Goal: Register for event/course

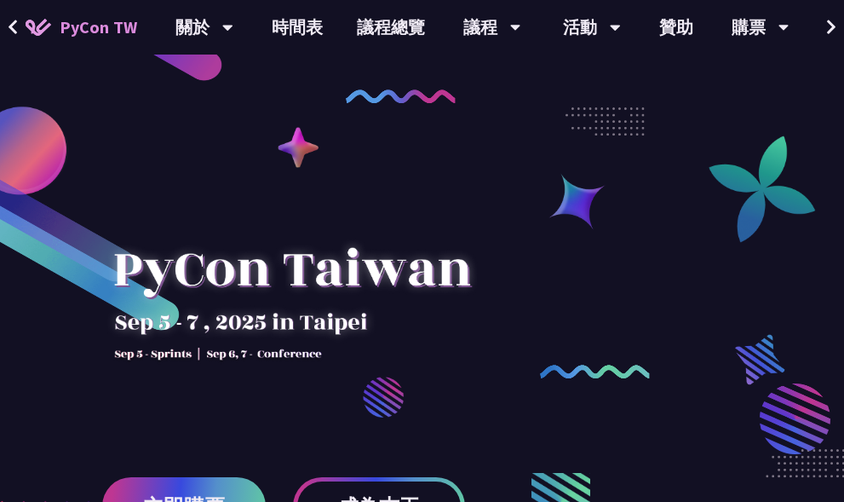
scroll to position [256, 0]
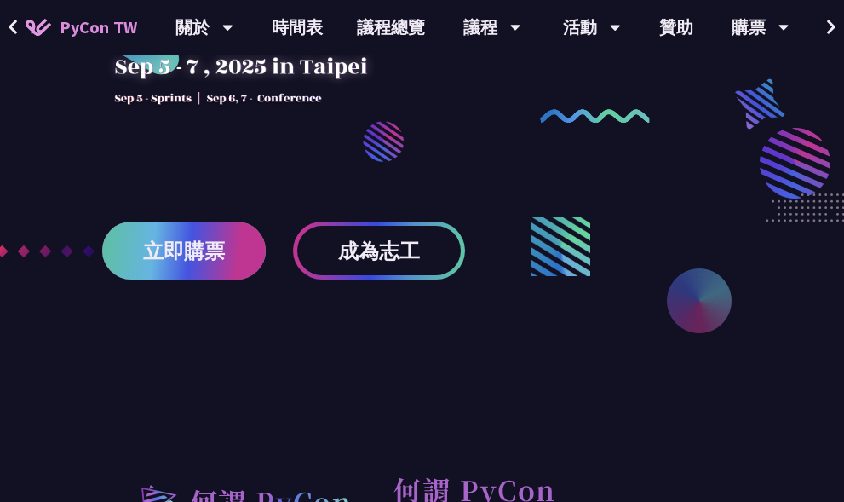
click at [178, 244] on span "立即購票" at bounding box center [184, 250] width 82 height 21
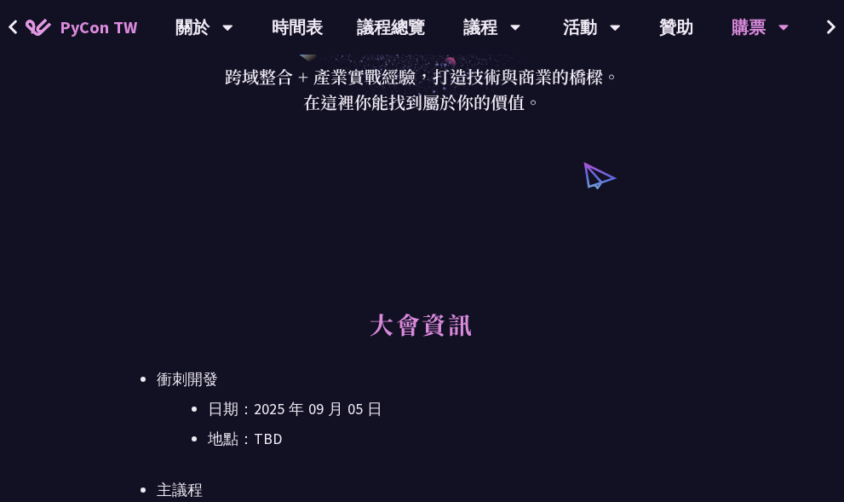
scroll to position [426, 0]
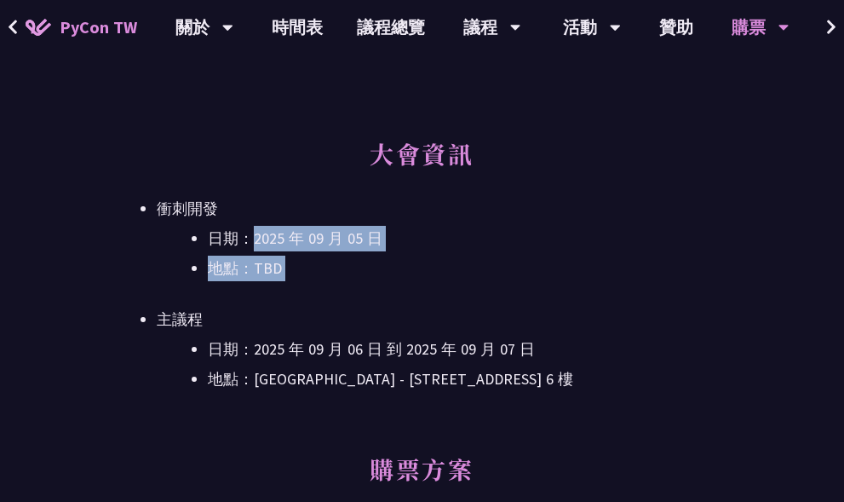
drag, startPoint x: 257, startPoint y: 241, endPoint x: 276, endPoint y: 283, distance: 45.8
click at [276, 283] on ul "衝刺開發 日期：[DATE] 地點：TBD 主議程 日期：[DATE] 到 [DATE] 地點：[GEOGRAPHIC_DATA] - ​[STREET_AD…" at bounding box center [422, 294] width 531 height 196
click at [276, 289] on ul "衝刺開發 日期：[DATE] 地點：TBD 主議程 日期：[DATE] 到 [DATE] 地點：[GEOGRAPHIC_DATA] - ​[STREET_AD…" at bounding box center [422, 294] width 531 height 196
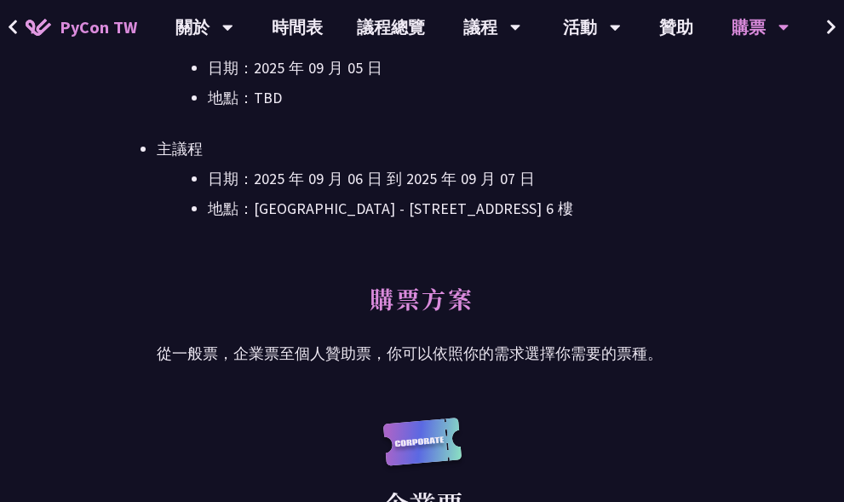
scroll to position [852, 0]
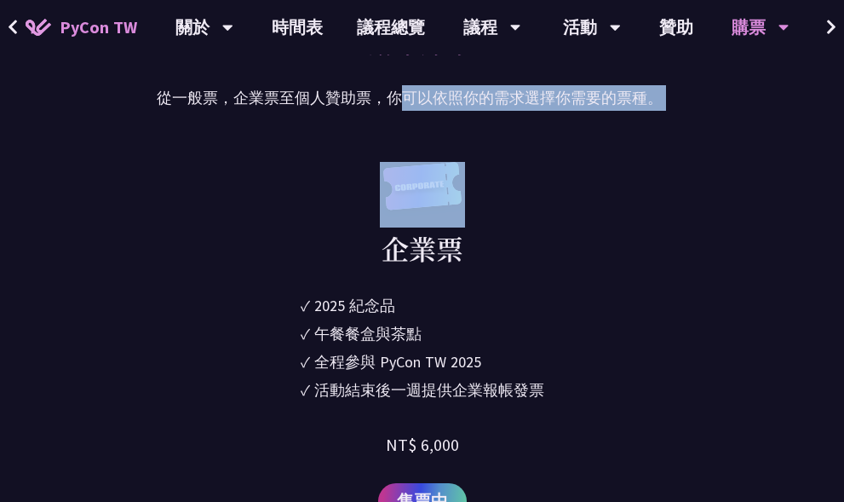
drag, startPoint x: 205, startPoint y: 111, endPoint x: 445, endPoint y: 115, distance: 239.4
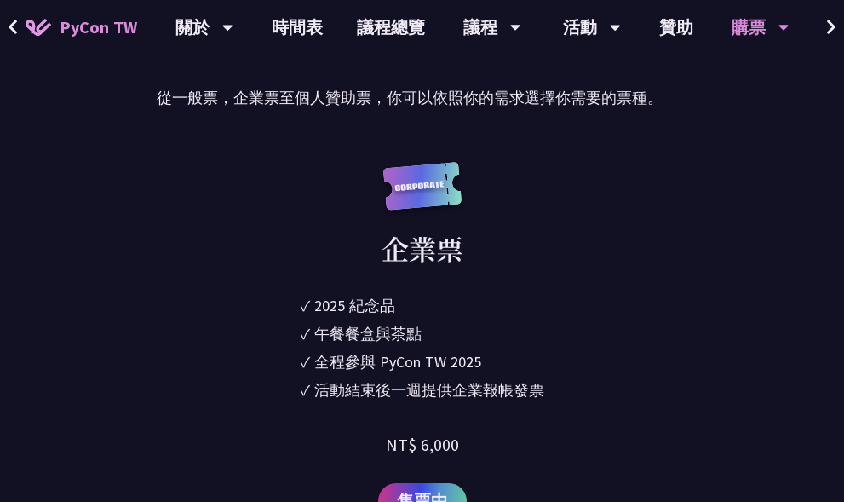
drag, startPoint x: 315, startPoint y: 309, endPoint x: 580, endPoint y: 395, distance: 278.5
click at [580, 395] on div "企業票 ✓ 2025 [PERSON_NAME]✓ 午餐餐盒與茶點 ✓ 全程參與 PyCon TW 2025 ✓ 活動結束後一週提供企業報帳發票 NT$ 6,…" at bounding box center [422, 340] width 531 height 357
click at [566, 400] on div "企業票 ✓ 2025 [PERSON_NAME]✓ 午餐餐盒與茶點 ✓ 全程參與 PyCon TW 2025 ✓ 活動結束後一週提供企業報帳發票 NT$ 6,…" at bounding box center [422, 340] width 531 height 357
drag, startPoint x: 549, startPoint y: 390, endPoint x: 284, endPoint y: 308, distance: 277.5
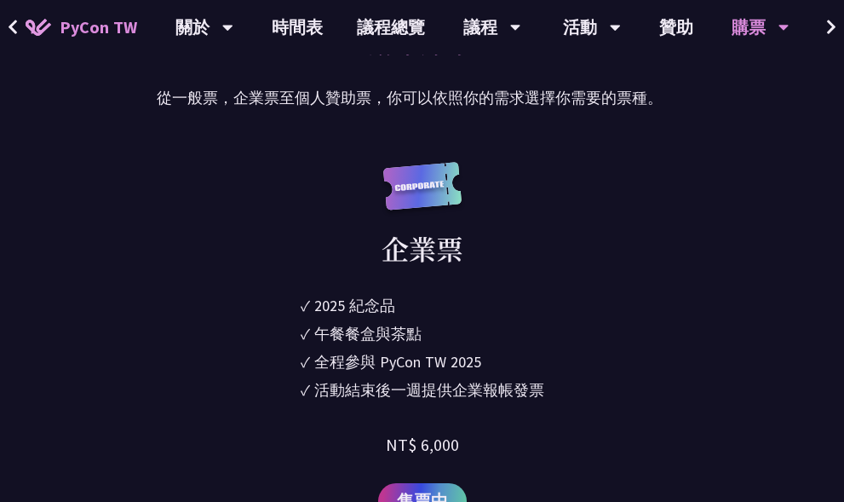
click at [286, 310] on div "企業票 ✓ 2025 [PERSON_NAME]✓ 午餐餐盒與茶點 ✓ 全程參與 PyCon TW 2025 ✓ 活動結束後一週提供企業報帳發票 NT$ 6,…" at bounding box center [422, 340] width 531 height 357
click at [216, 300] on div "企業票 ✓ 2025 [PERSON_NAME]✓ 午餐餐盒與茶點 ✓ 全程參與 PyCon TW 2025 ✓ 活動結束後一週提供企業報帳發票 NT$ 6,…" at bounding box center [422, 340] width 531 height 357
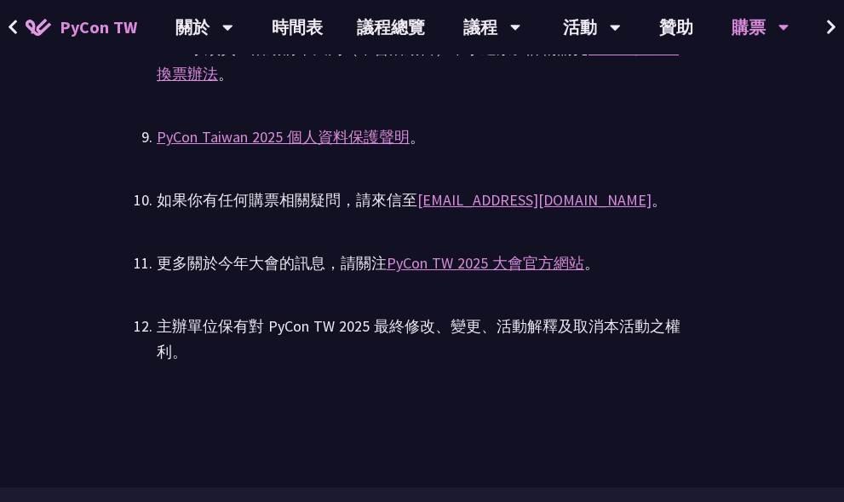
scroll to position [5282, 0]
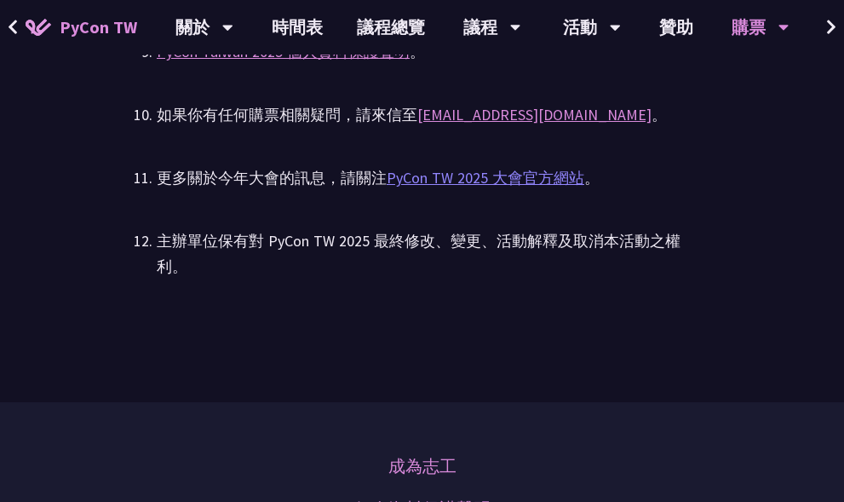
click at [524, 168] on link "PyCon TW 2025 大會官方網站" at bounding box center [486, 178] width 198 height 20
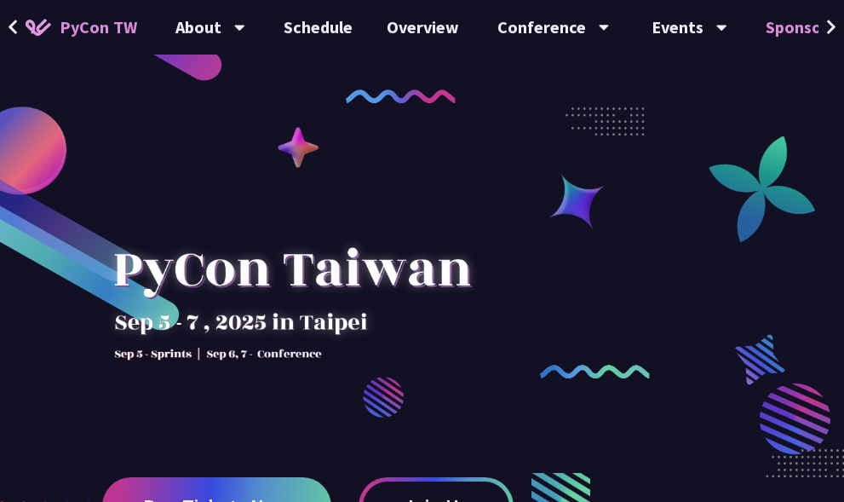
click at [798, 28] on link "Sponsor" at bounding box center [797, 27] width 97 height 55
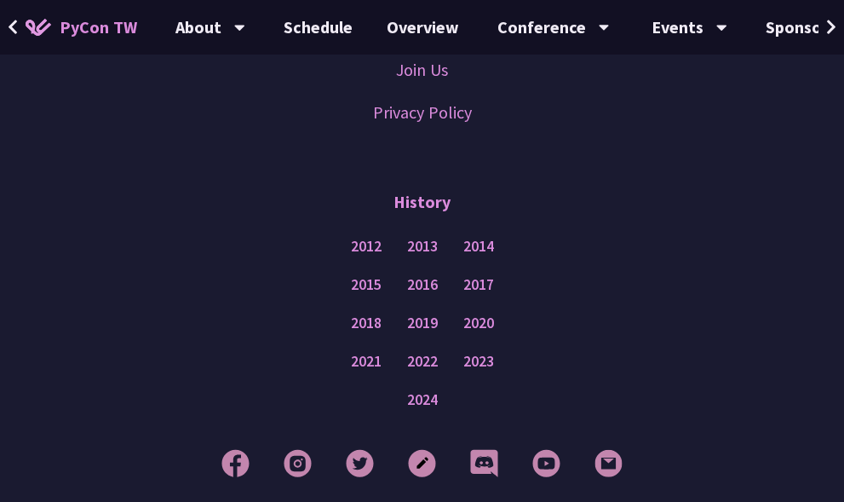
scroll to position [2108, 0]
